Goal: Transaction & Acquisition: Book appointment/travel/reservation

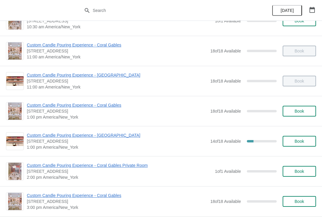
scroll to position [51, 0]
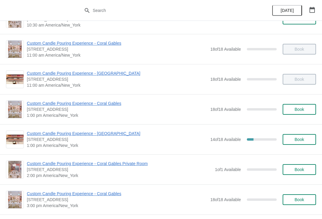
click at [300, 110] on span "Book" at bounding box center [300, 109] width 10 height 5
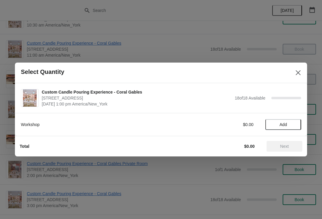
click at [286, 122] on span "Add" at bounding box center [283, 124] width 7 height 5
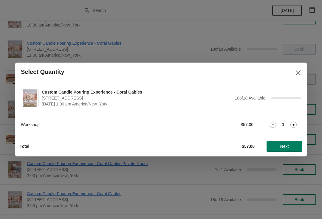
click at [292, 120] on div "Workshop $57.00 1" at bounding box center [161, 124] width 280 height 11
click at [295, 126] on icon at bounding box center [294, 125] width 6 height 6
click at [292, 145] on span "Next" at bounding box center [285, 146] width 26 height 5
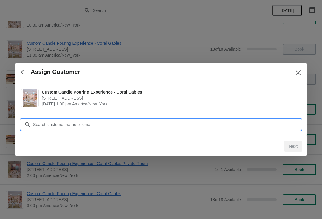
click at [274, 126] on input "Customer" at bounding box center [167, 124] width 269 height 11
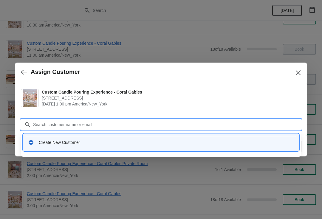
click at [266, 145] on div "Create New Customer" at bounding box center [166, 143] width 255 height 6
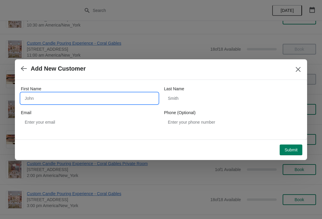
click at [121, 104] on input "First Name" at bounding box center [89, 98] width 137 height 11
type input "Victoria"
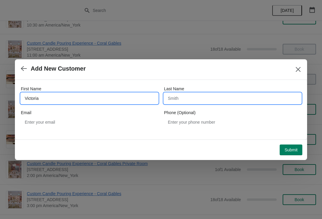
click at [210, 94] on input "Last Name" at bounding box center [232, 98] width 137 height 11
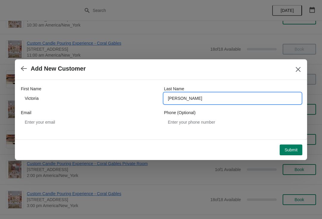
type input "[PERSON_NAME]"
click at [294, 146] on button "Submit" at bounding box center [291, 150] width 23 height 11
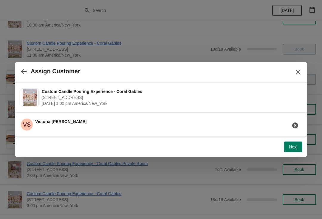
click at [288, 144] on button "Next" at bounding box center [293, 147] width 18 height 11
select select "Friend"
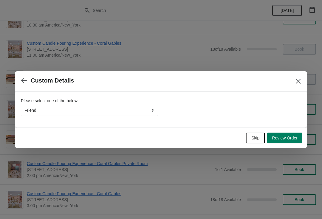
click at [292, 136] on span "Review Order" at bounding box center [285, 138] width 26 height 5
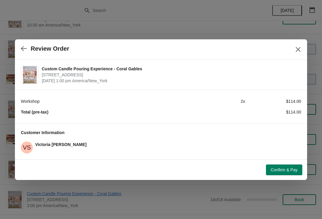
click at [285, 171] on span "Confirm & Pay" at bounding box center [284, 170] width 27 height 5
